Goal: Information Seeking & Learning: Check status

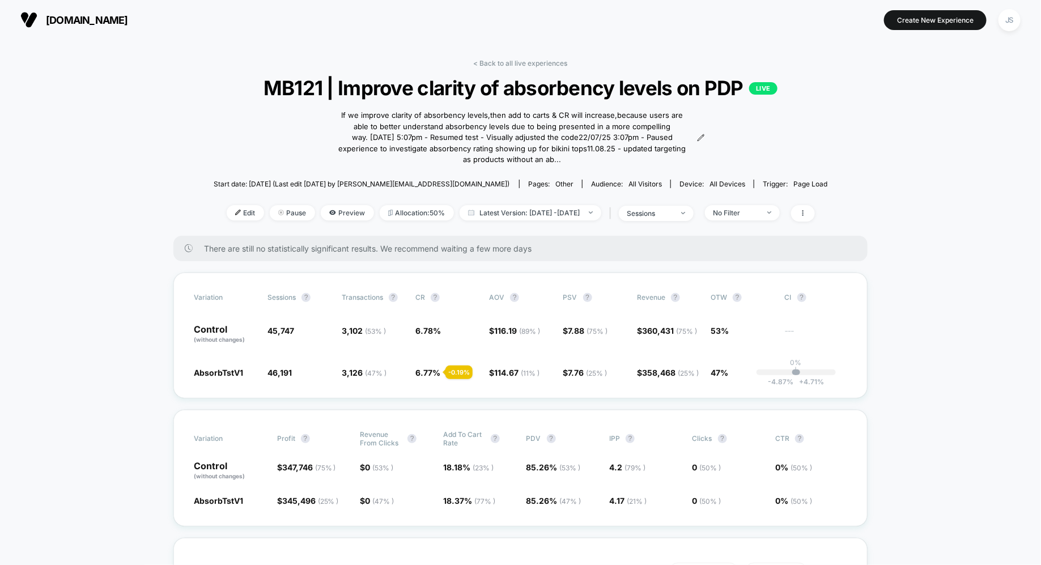
click at [497, 69] on div "< Back to all live experiences MB121 | Improve clarity of absorbency levels on …" at bounding box center [521, 147] width 614 height 177
click at [1014, 16] on div "JS" at bounding box center [1009, 20] width 22 height 22
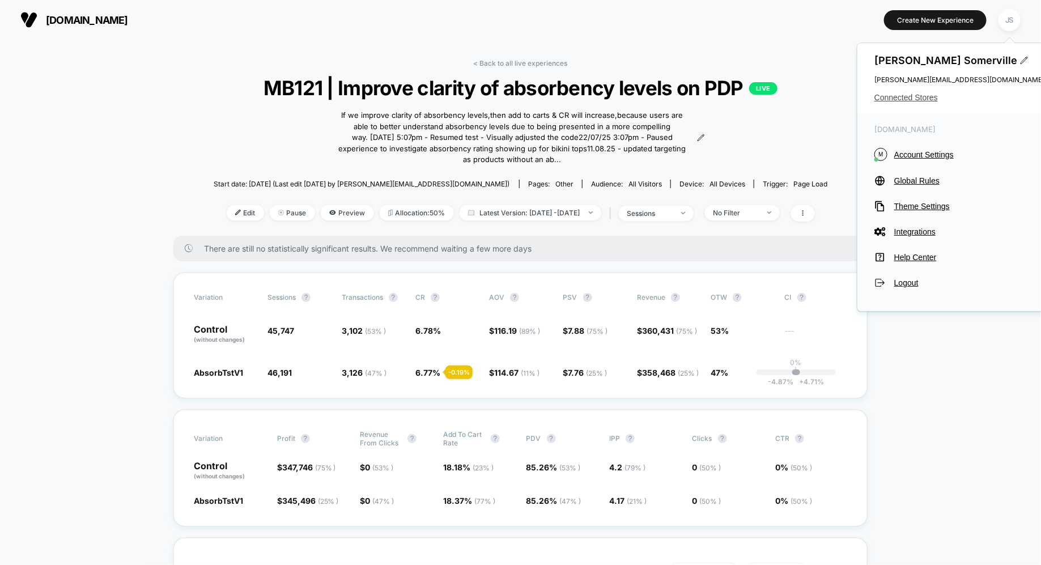
click at [900, 96] on span "Connected Stores" at bounding box center [959, 97] width 170 height 9
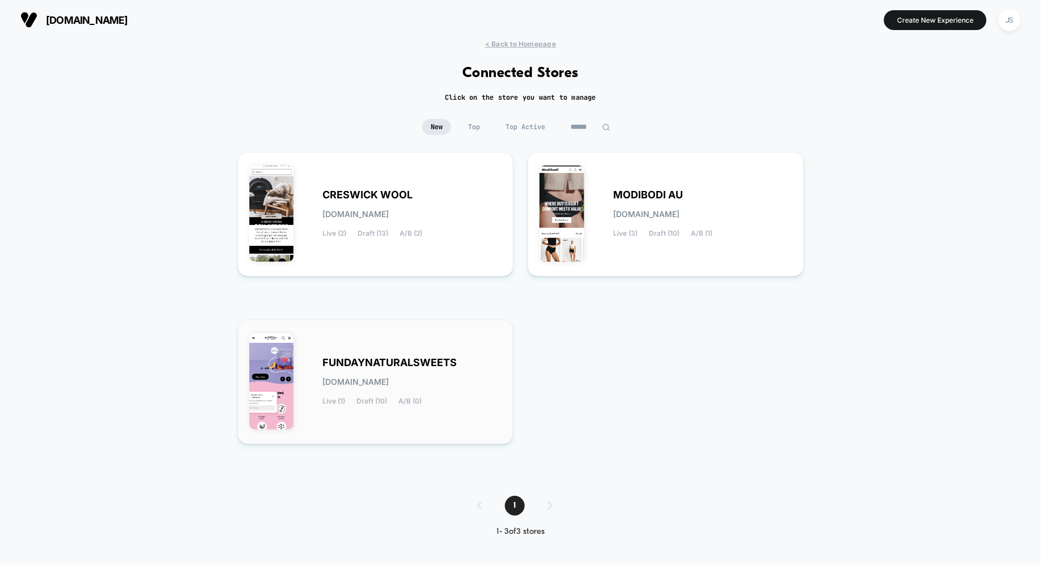
click at [361, 342] on div "FUNDAYNATURALSWEETS [DOMAIN_NAME] Live (1) Draft (10) A/B (0)" at bounding box center [375, 381] width 253 height 101
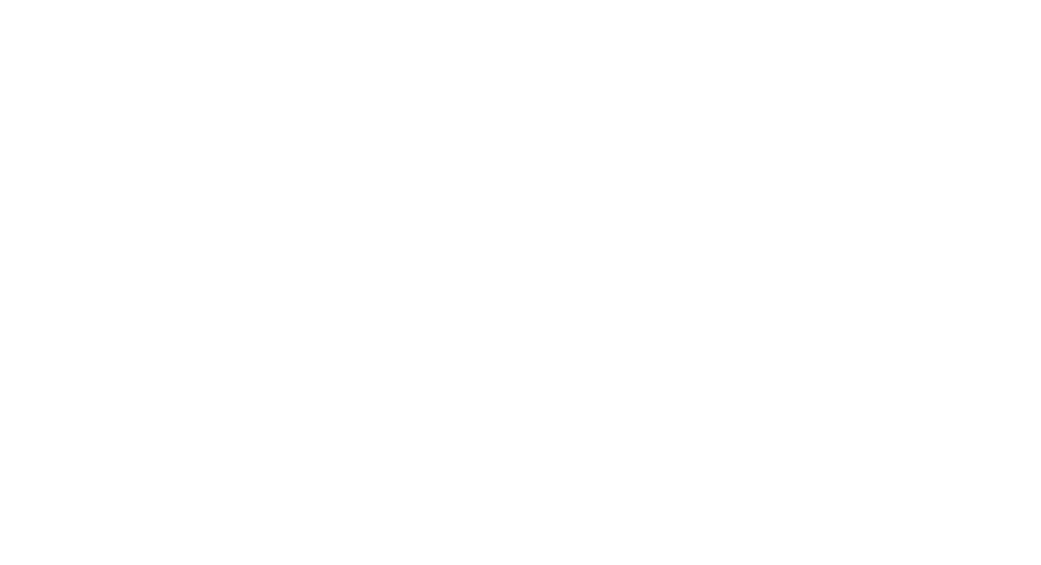
select select "*"
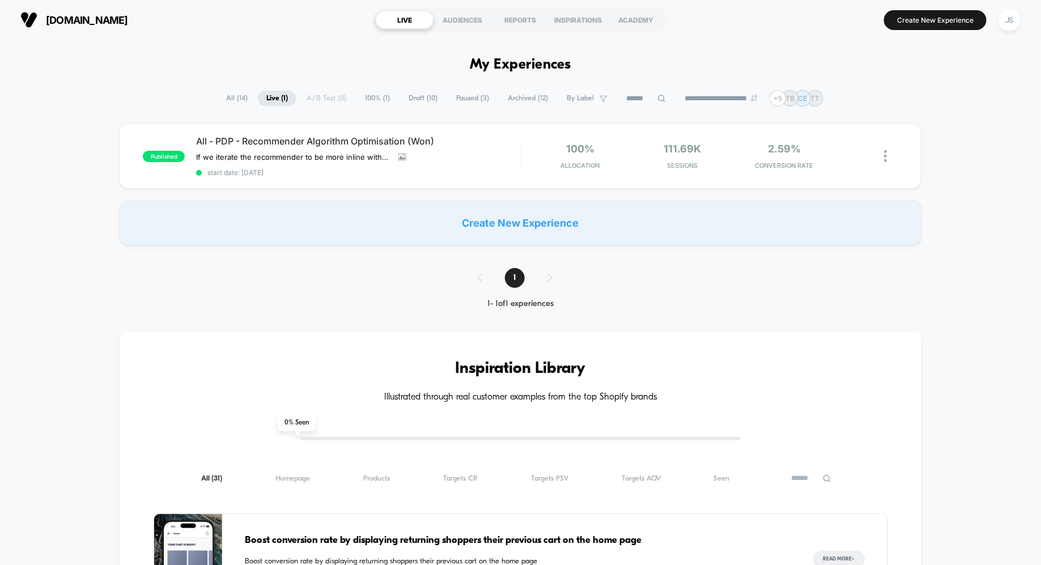
click at [471, 99] on span "Paused ( 3 )" at bounding box center [473, 98] width 50 height 15
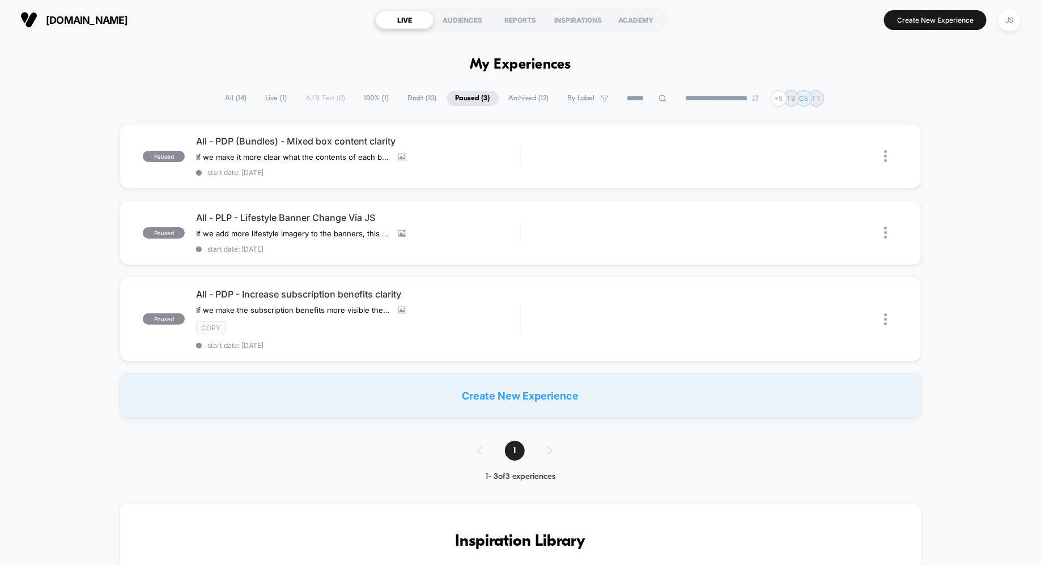
click at [513, 96] on span "Archived ( 12 )" at bounding box center [528, 98] width 57 height 15
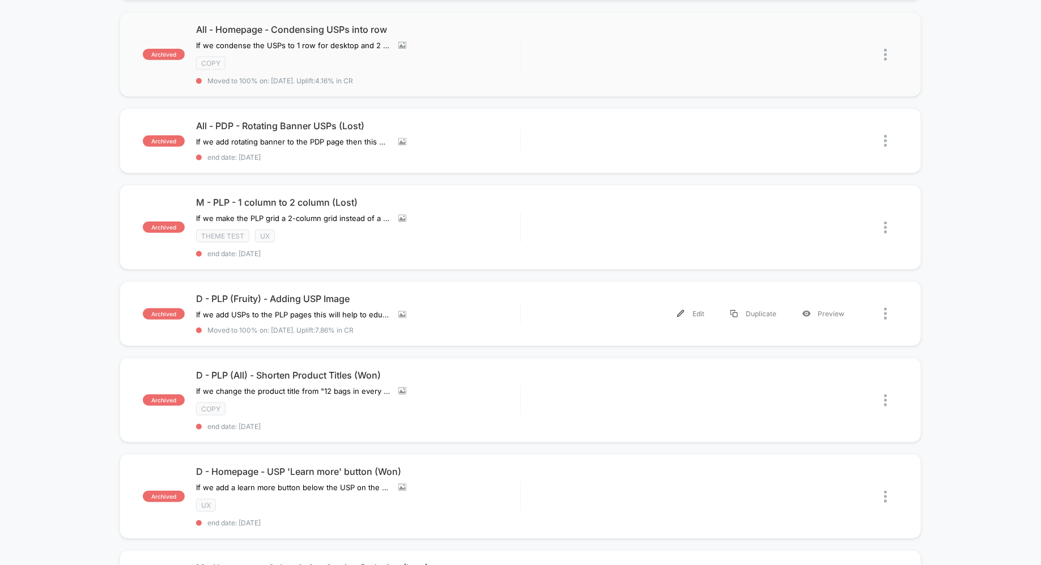
scroll to position [208, 0]
click at [418, 310] on icon at bounding box center [419, 314] width 8 height 8
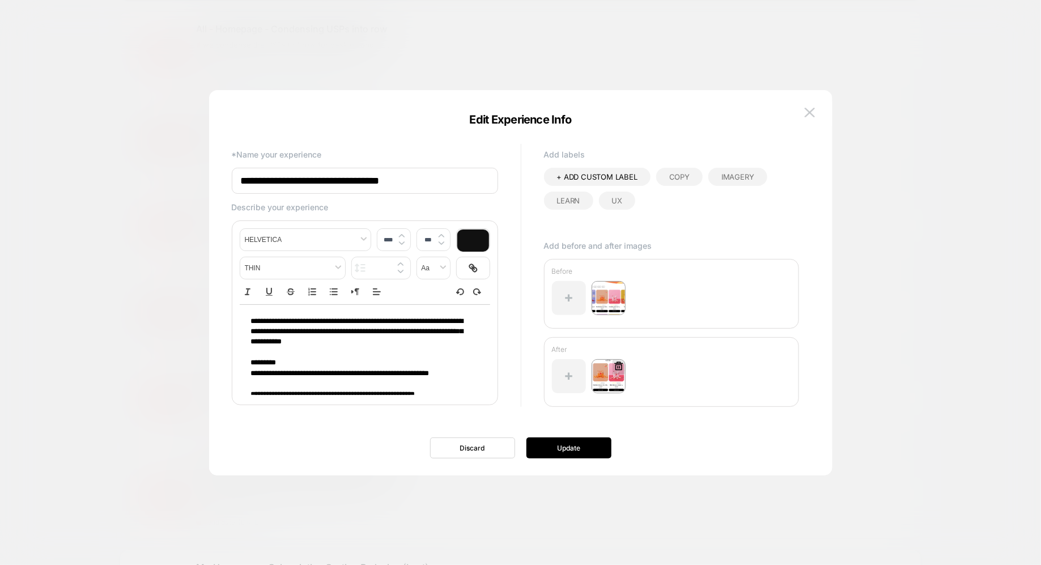
click at [612, 374] on img at bounding box center [609, 376] width 34 height 34
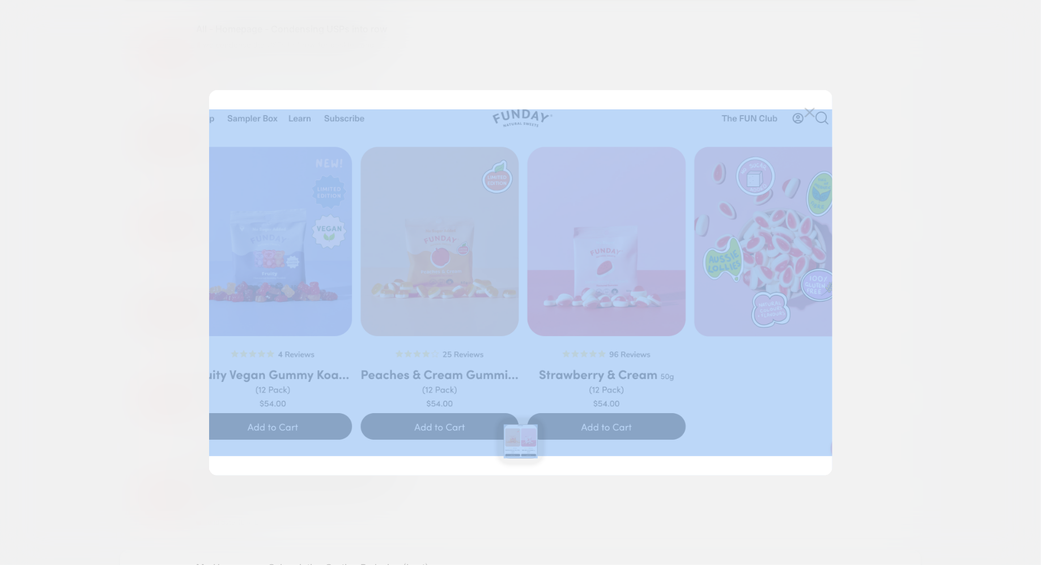
click at [809, 113] on img at bounding box center [810, 113] width 10 height 10
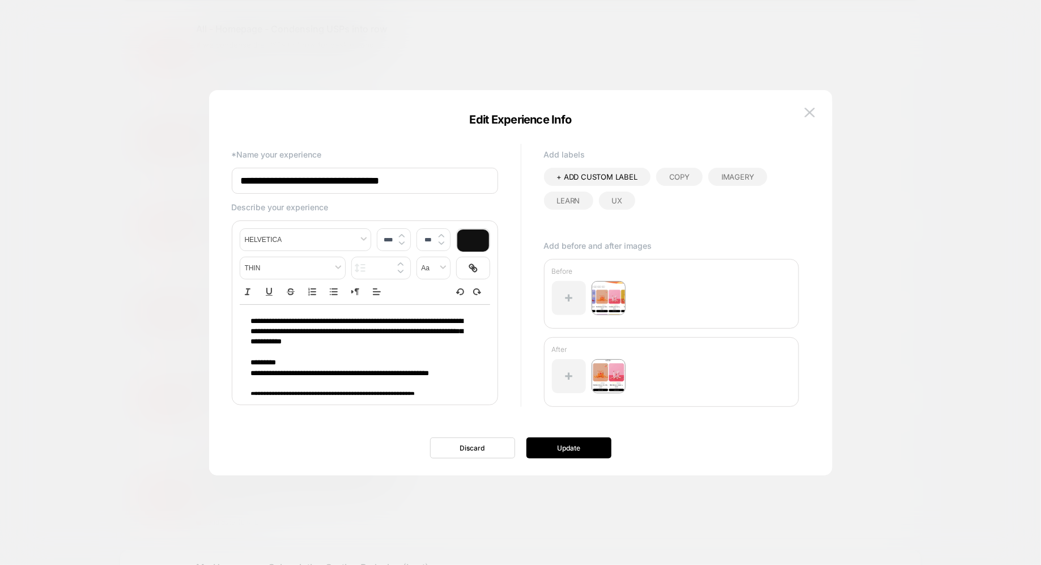
click at [809, 113] on img at bounding box center [810, 113] width 10 height 10
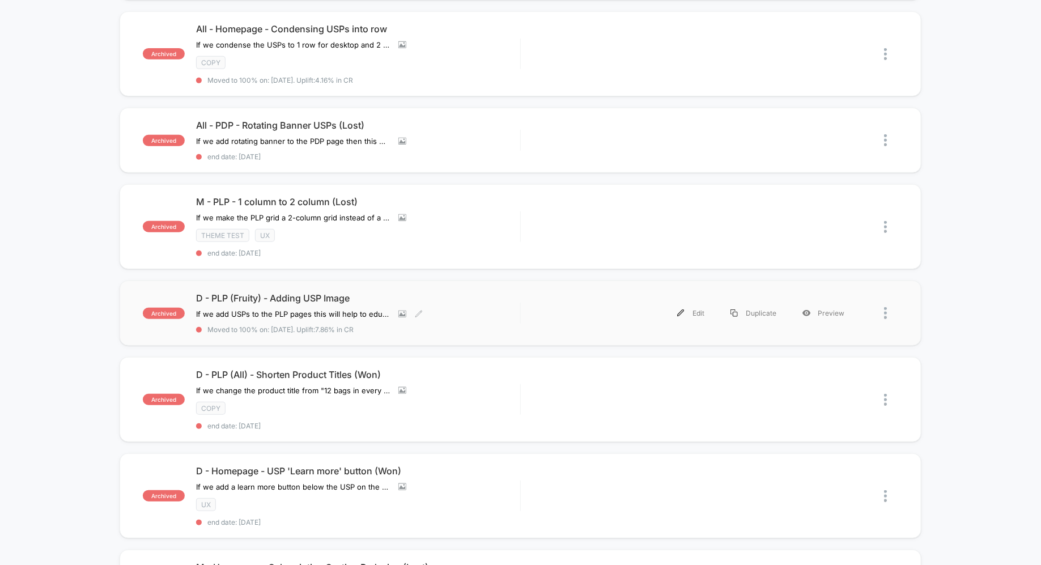
click at [361, 292] on span "D - PLP (Fruity) - Adding USP Image" at bounding box center [358, 297] width 324 height 11
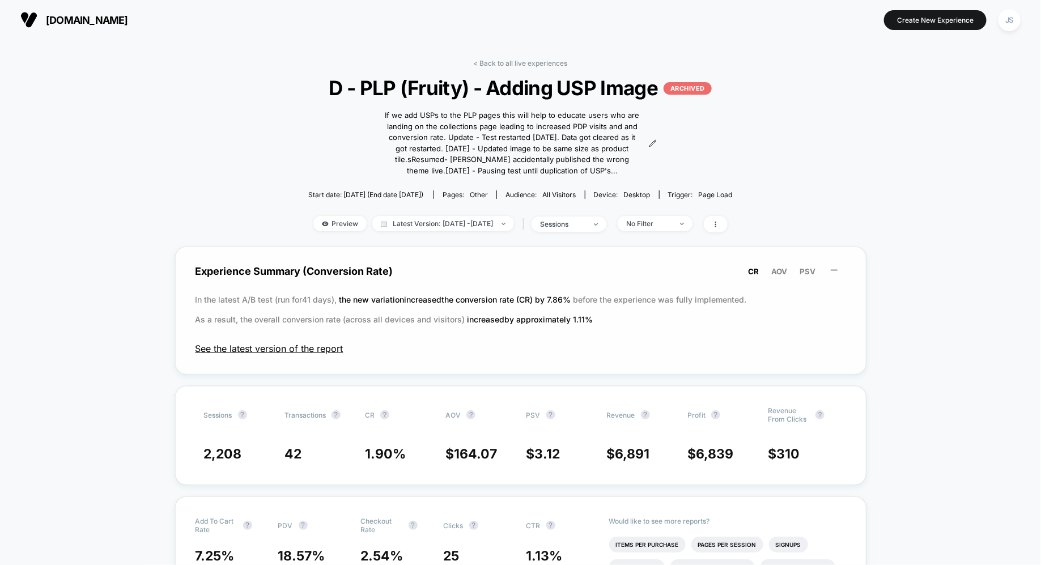
click at [339, 351] on span "See the latest version of the report" at bounding box center [520, 348] width 650 height 11
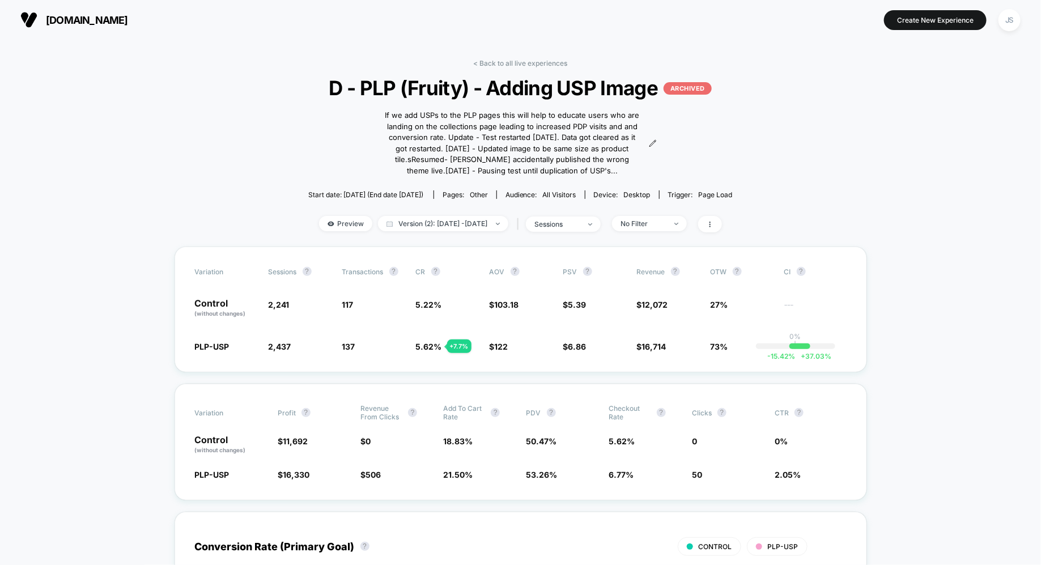
click at [713, 221] on icon at bounding box center [710, 224] width 7 height 7
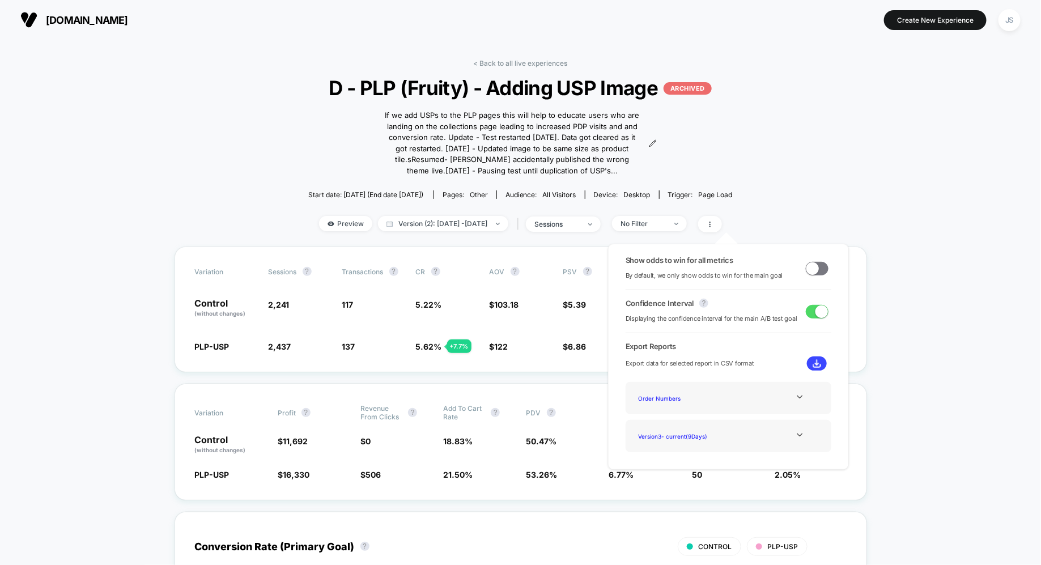
click at [819, 267] on span at bounding box center [817, 269] width 23 height 14
click at [821, 238] on div "Show odds to win for all metrics By default, we only show odds to win for the m…" at bounding box center [728, 356] width 263 height 249
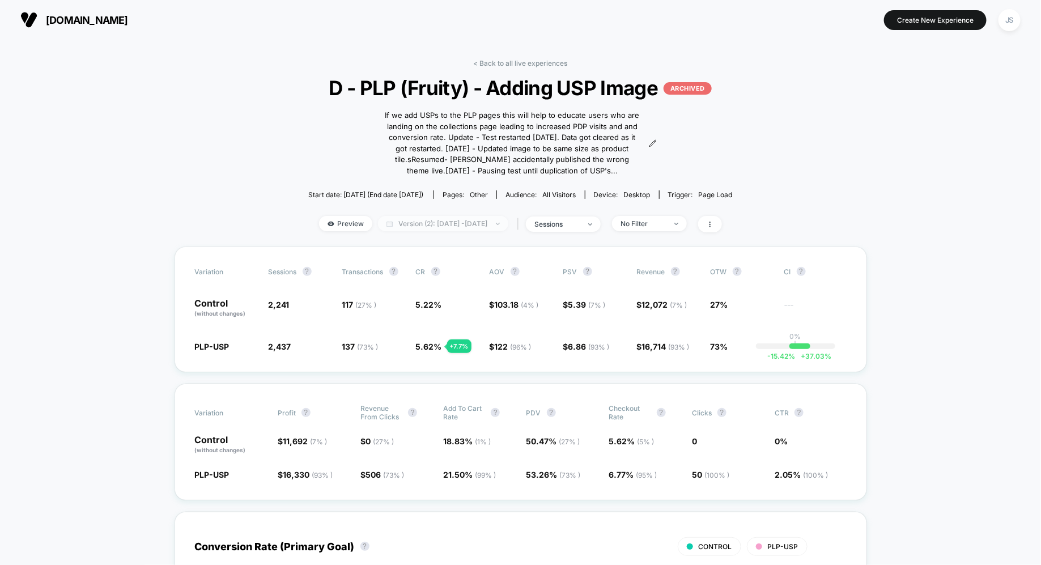
click at [451, 228] on span "Version (2): [DATE] - [DATE]" at bounding box center [443, 223] width 130 height 15
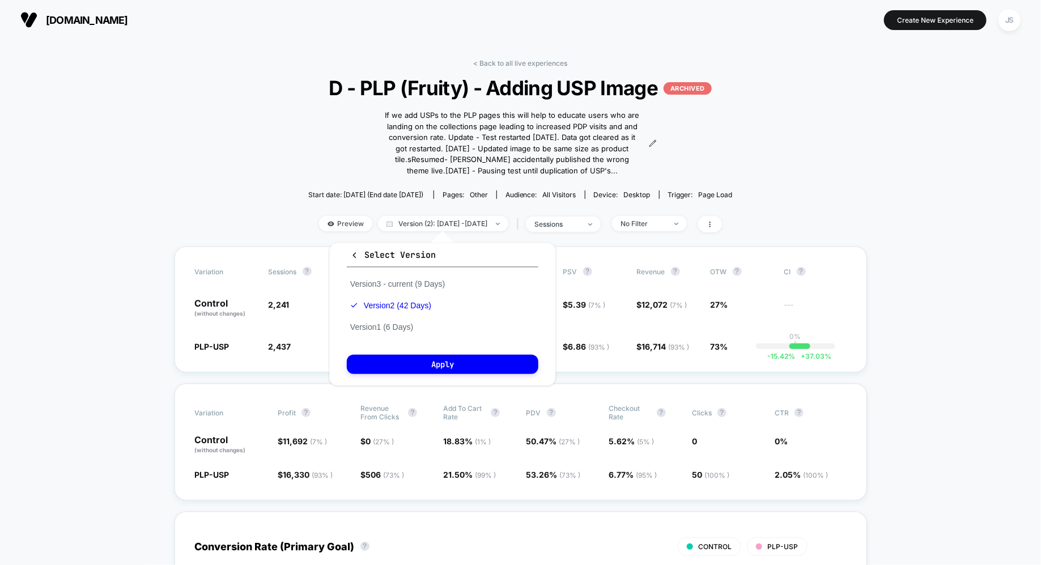
click at [585, 242] on div "< Back to all live experiences D - PLP (Fruity) - Adding USP Image ARCHIVED If …" at bounding box center [520, 153] width 453 height 188
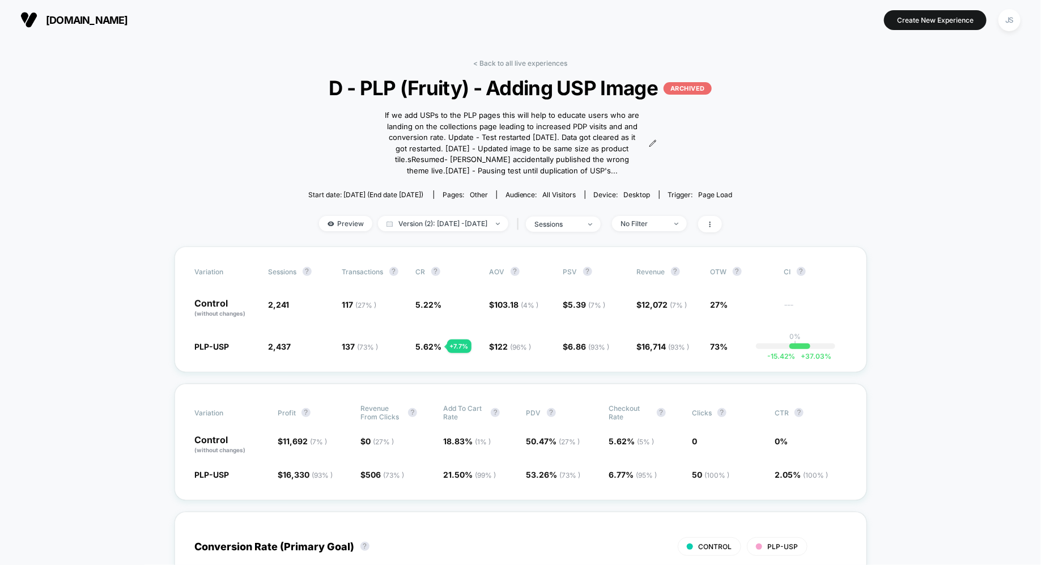
click at [652, 143] on icon at bounding box center [652, 143] width 6 height 6
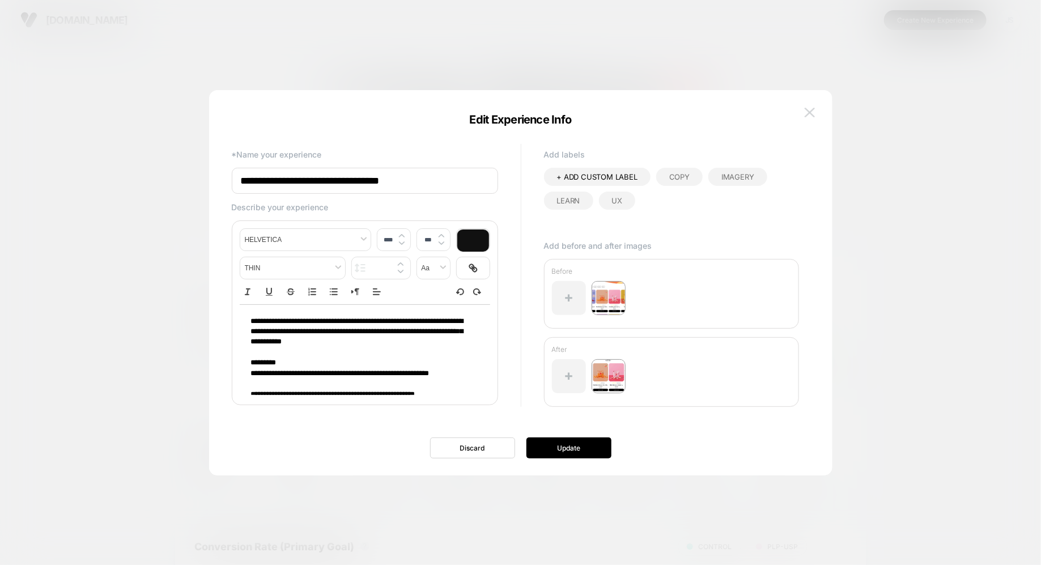
click at [811, 117] on button at bounding box center [809, 112] width 17 height 17
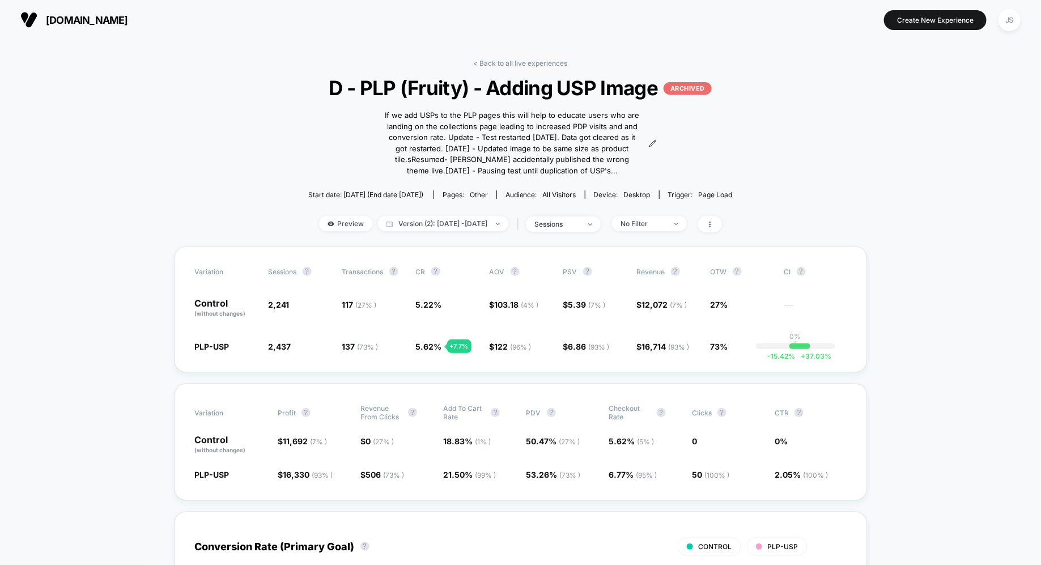
click at [309, 112] on div "< Back to all live experiences D - PLP (Fruity) - Adding USP Image ARCHIVED If …" at bounding box center [520, 153] width 453 height 188
